Goal: Navigation & Orientation: Find specific page/section

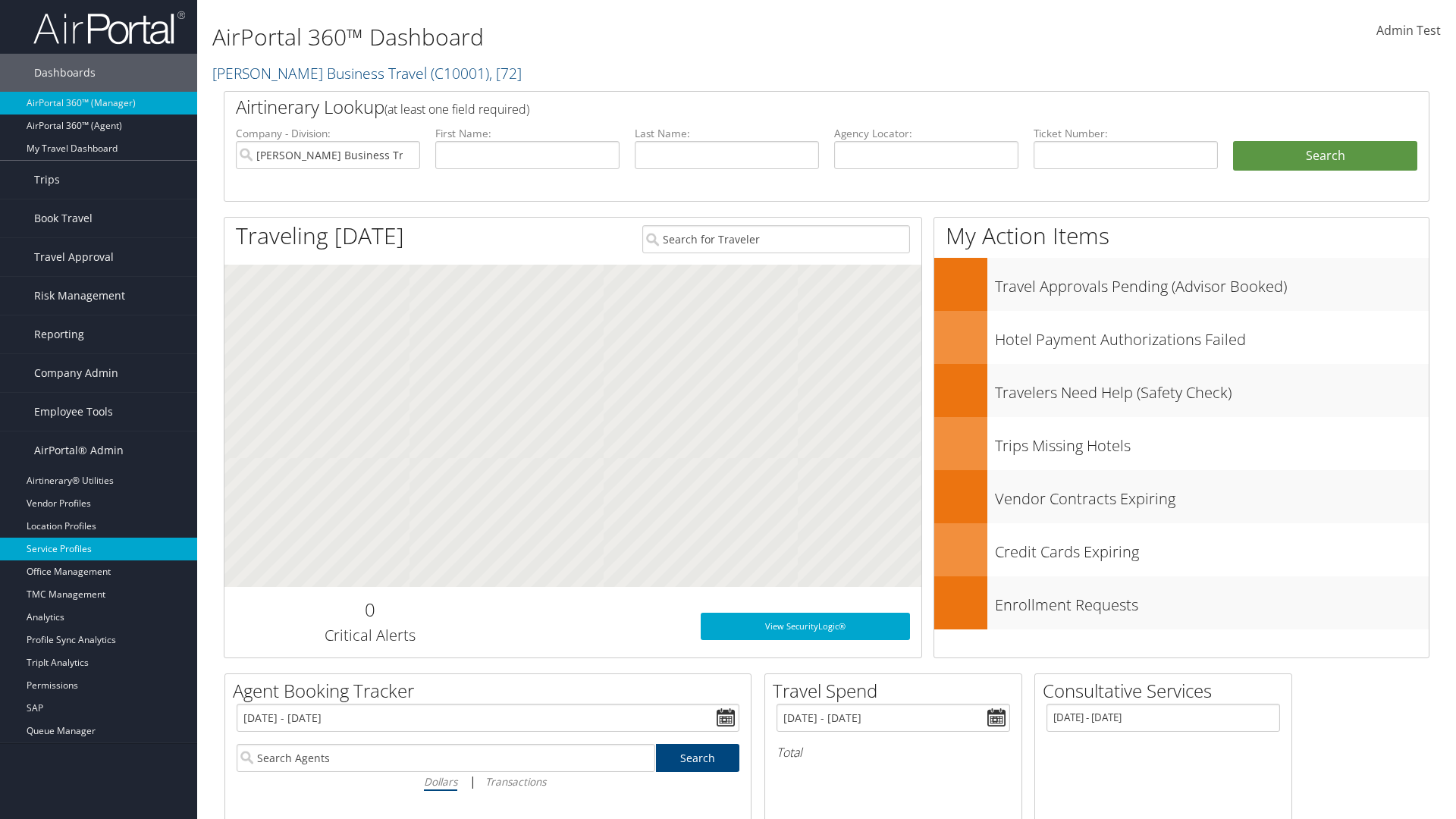
click at [98, 549] on link "Service Profiles" at bounding box center [98, 549] width 198 height 23
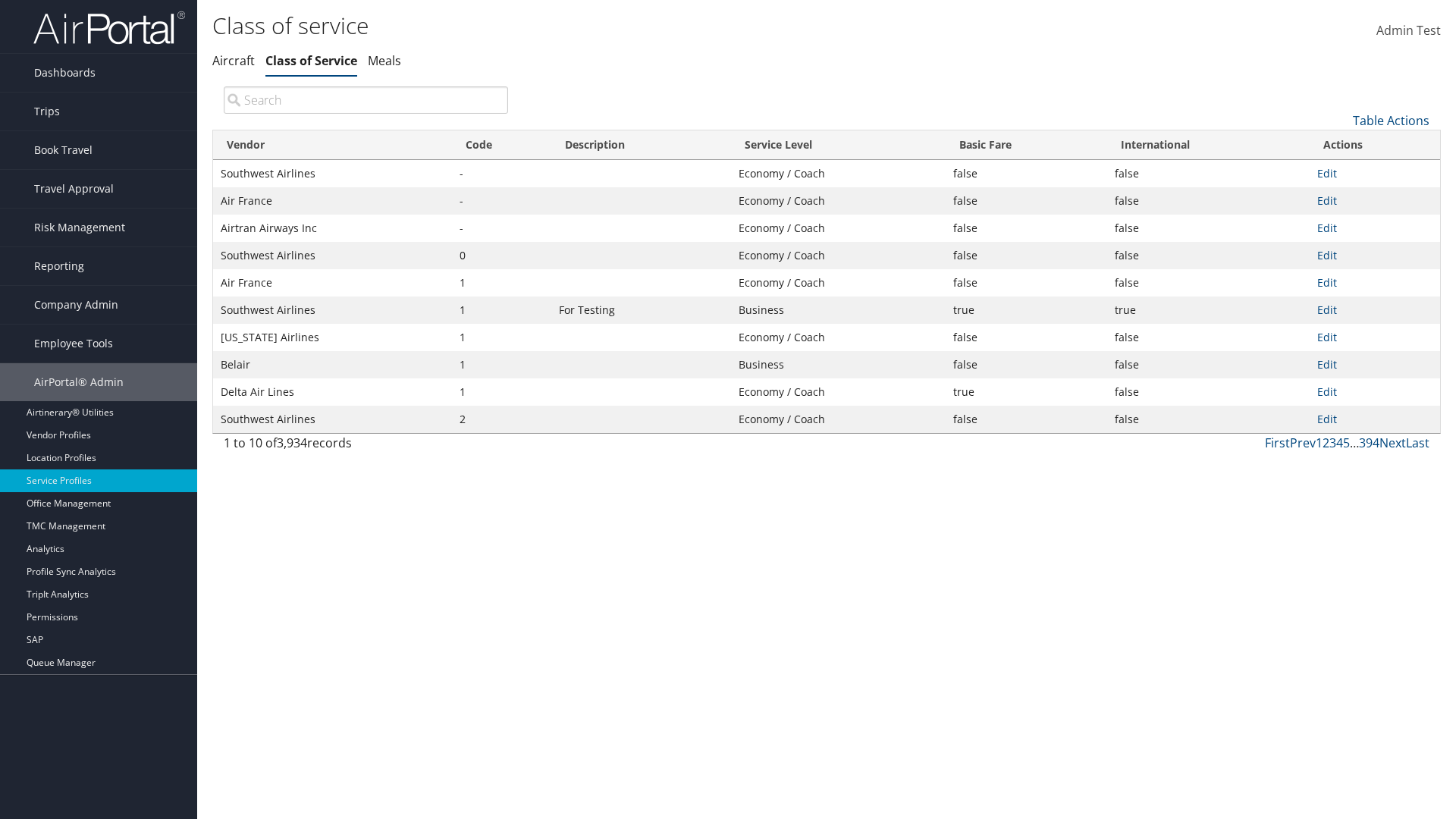
click at [501, 145] on th "Code" at bounding box center [502, 145] width 99 height 30
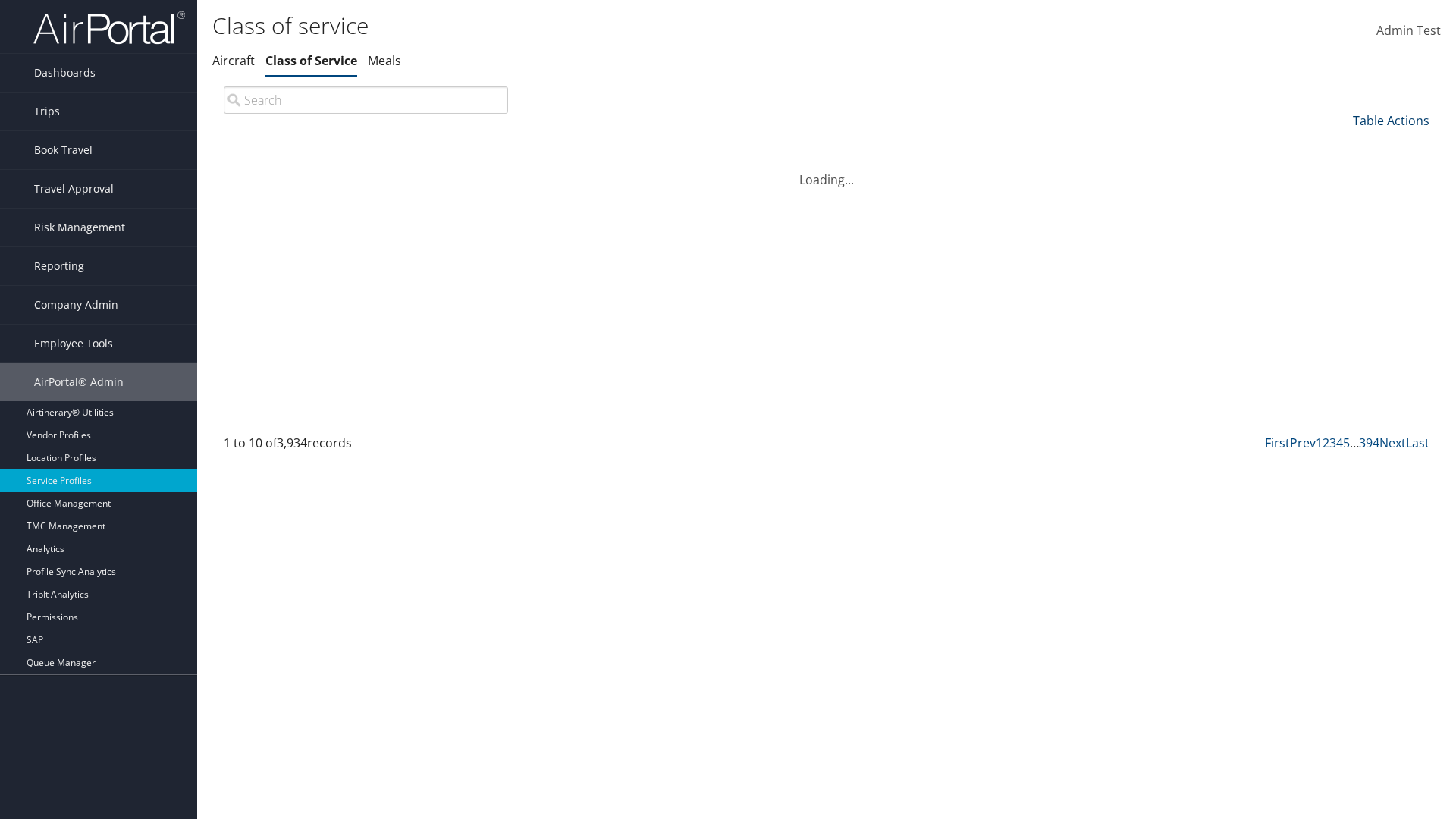
click at [501, 145] on th "Code" at bounding box center [502, 145] width 99 height 30
click at [1391, 120] on link "Table Actions" at bounding box center [1391, 120] width 76 height 17
click at [1340, 220] on link "Page Length" at bounding box center [1341, 221] width 200 height 26
click at [1340, 171] on link "25" at bounding box center [1341, 172] width 200 height 26
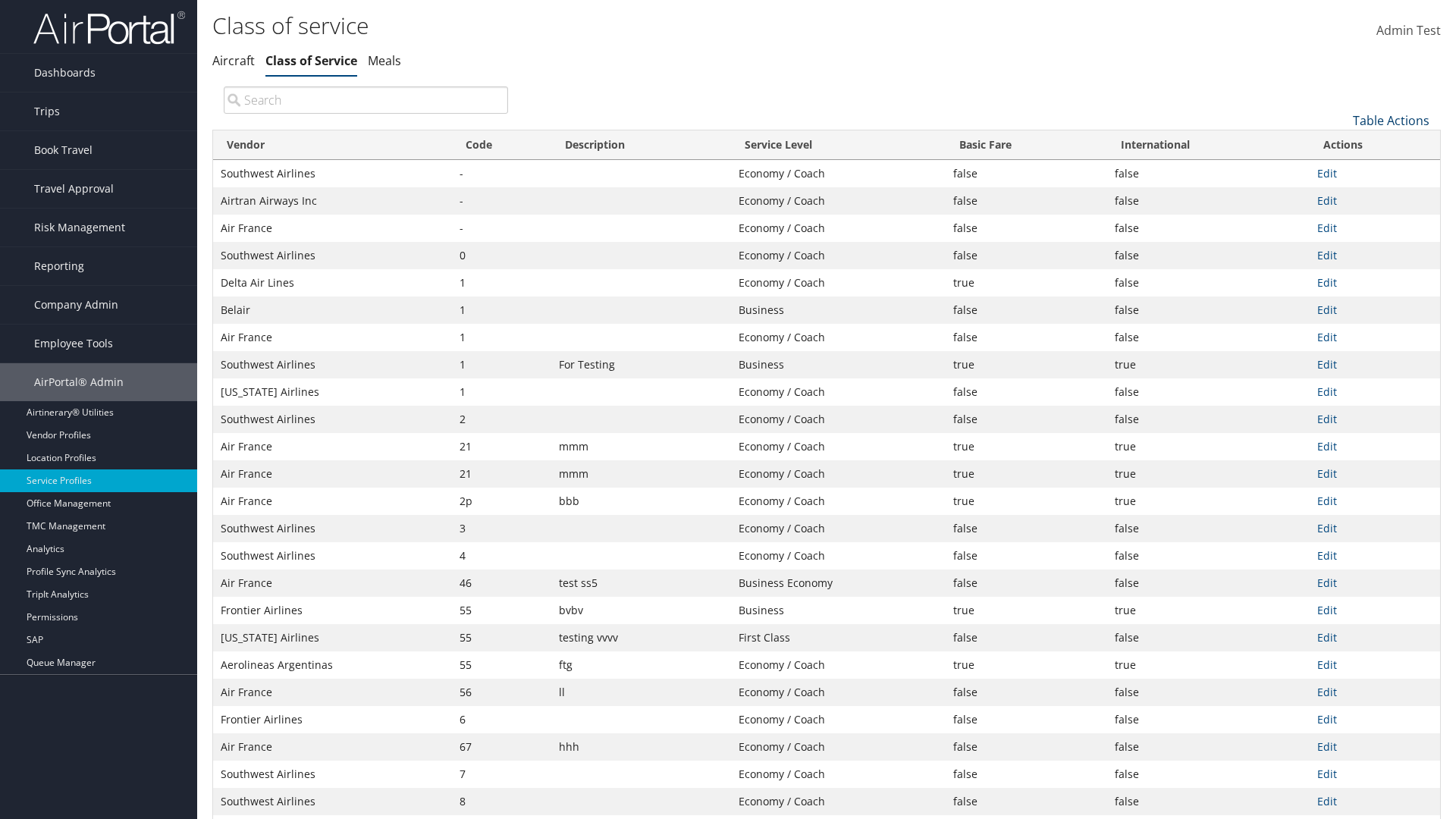
click at [1391, 120] on link "Table Actions" at bounding box center [1391, 120] width 76 height 17
click at [1340, 220] on link "Page Length" at bounding box center [1341, 221] width 200 height 26
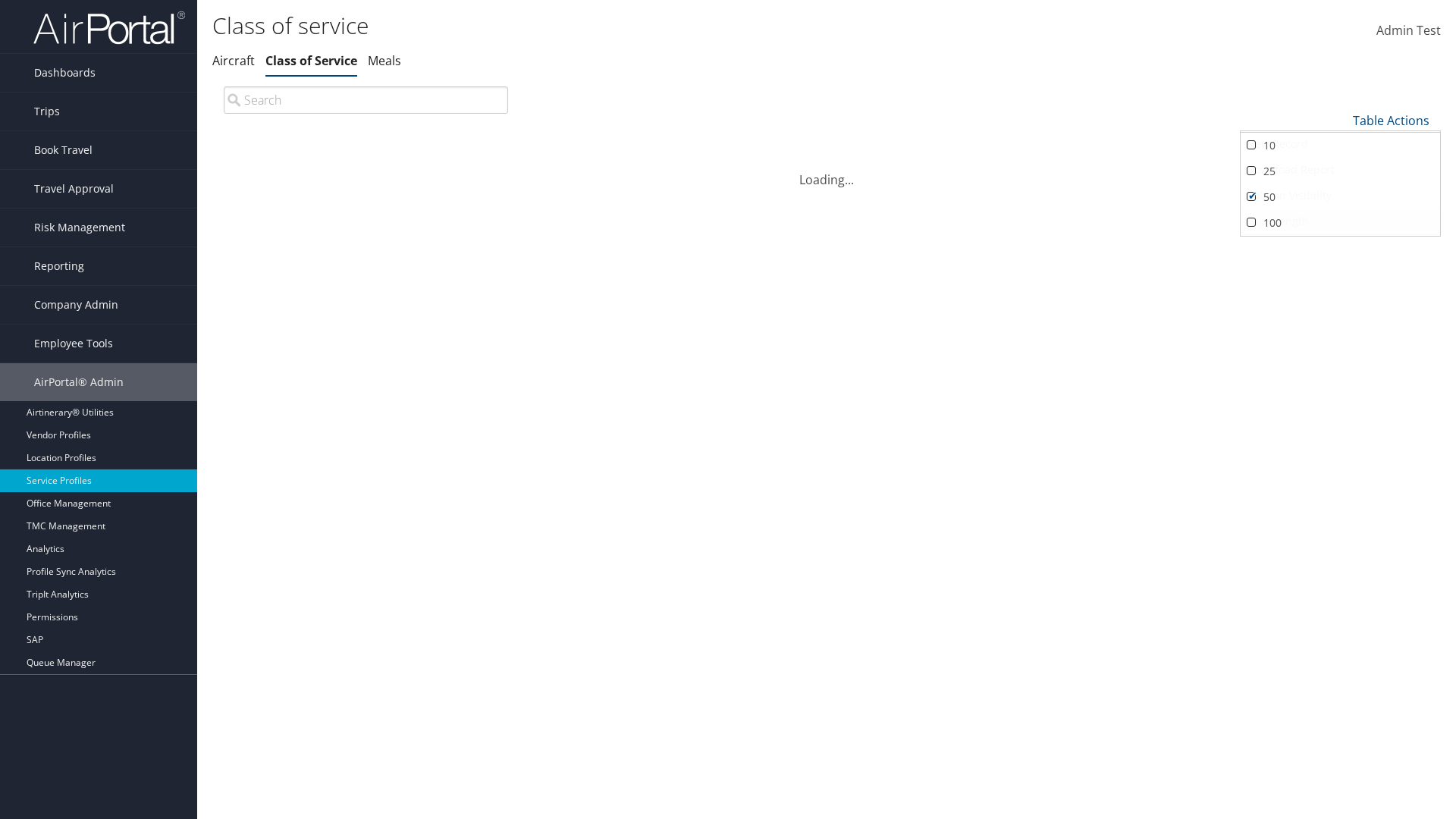
scroll to position [50, 0]
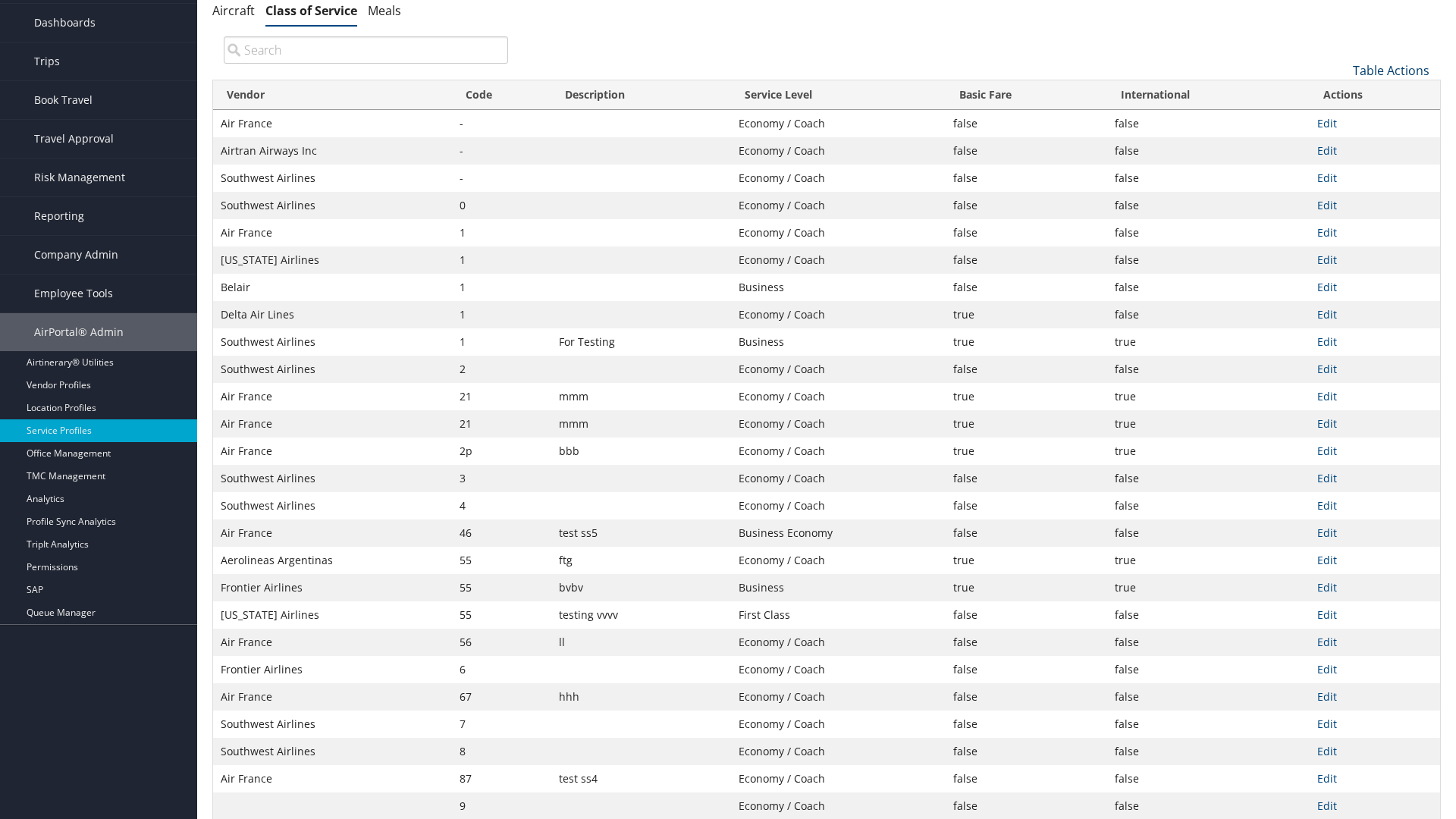
click at [1391, 79] on link "Table Actions" at bounding box center [1391, 71] width 76 height 17
